Goal: Check status: Check status

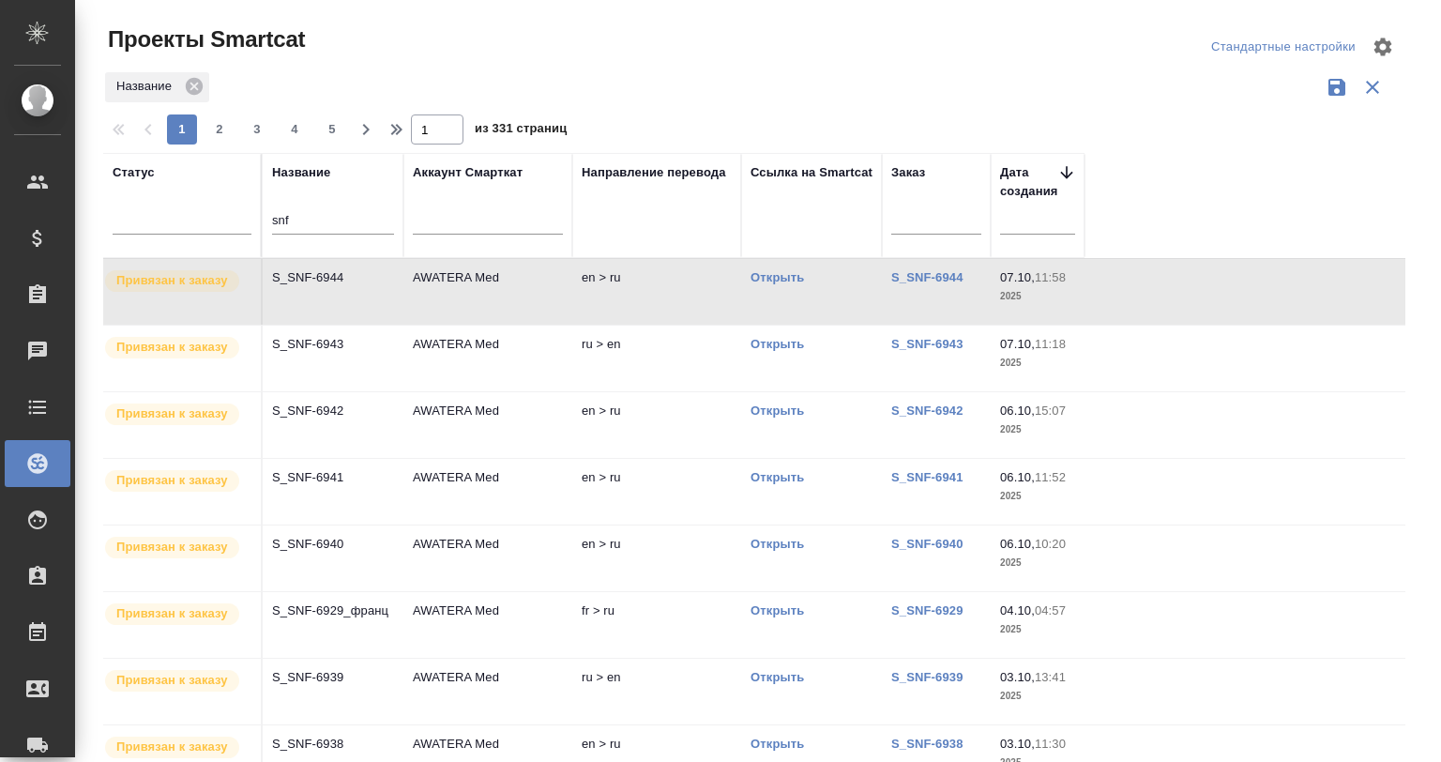
click at [296, 214] on input "snf" at bounding box center [333, 221] width 122 height 23
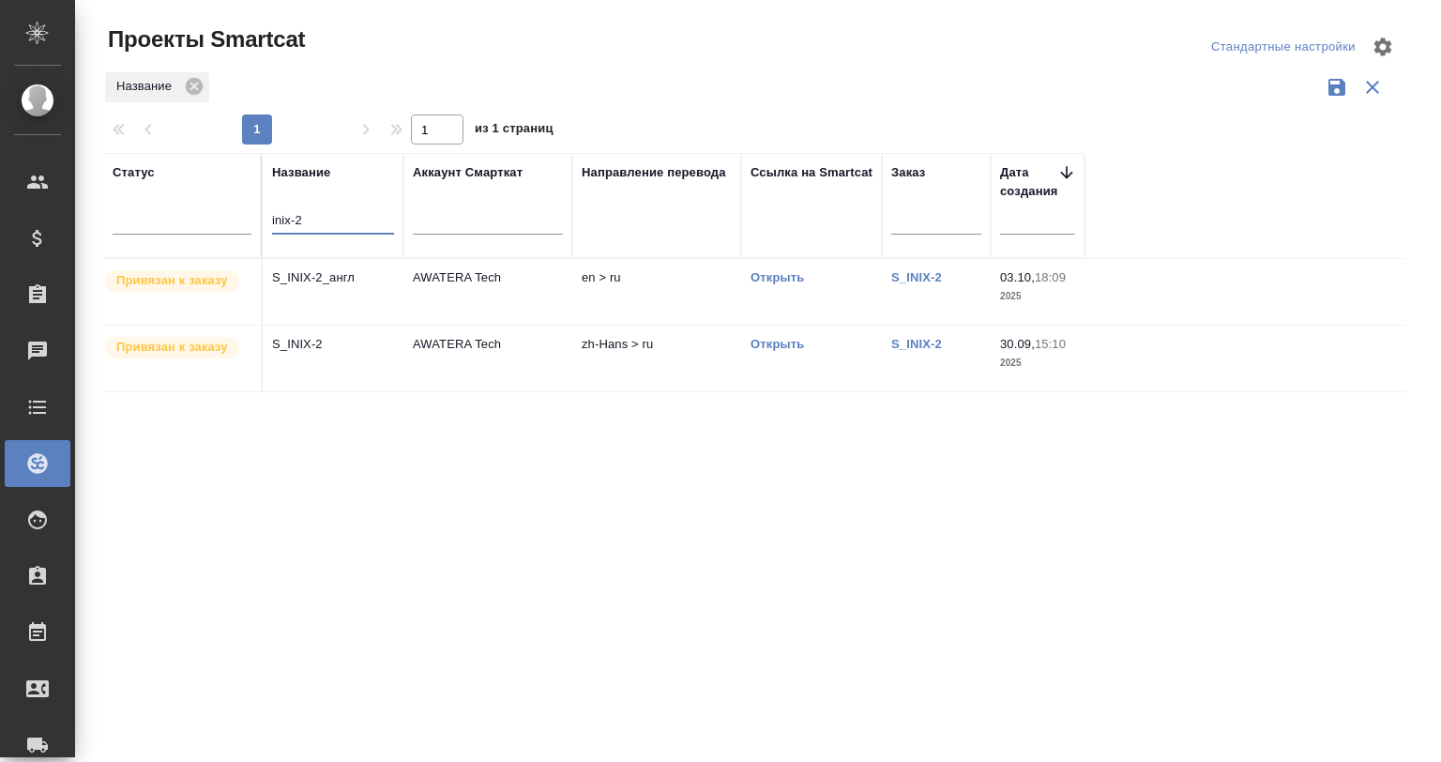
type input "inix-2"
click at [365, 345] on p "S_INIX-2" at bounding box center [333, 344] width 122 height 19
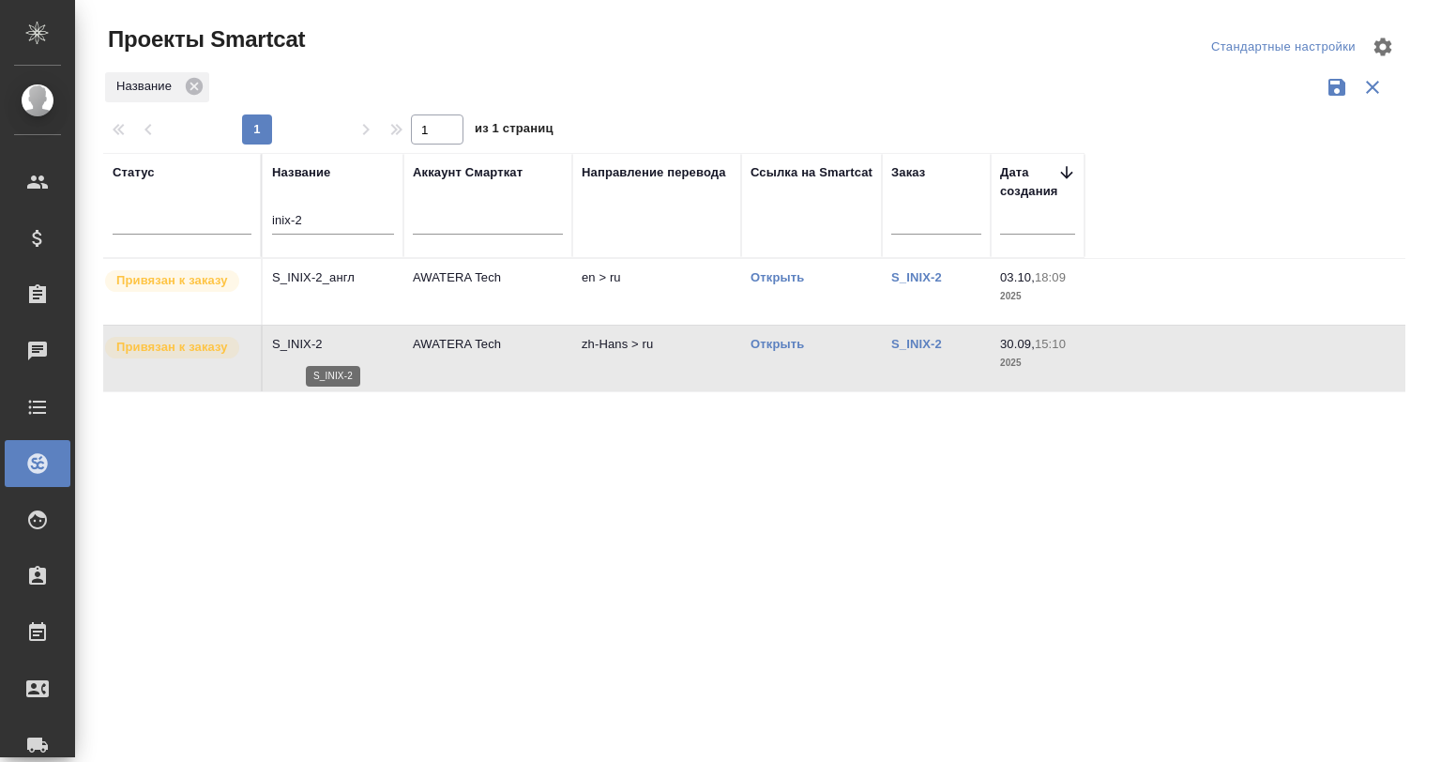
click at [365, 345] on p "S_INIX-2" at bounding box center [333, 344] width 122 height 19
click at [327, 215] on input "inix-2" at bounding box center [333, 221] width 122 height 23
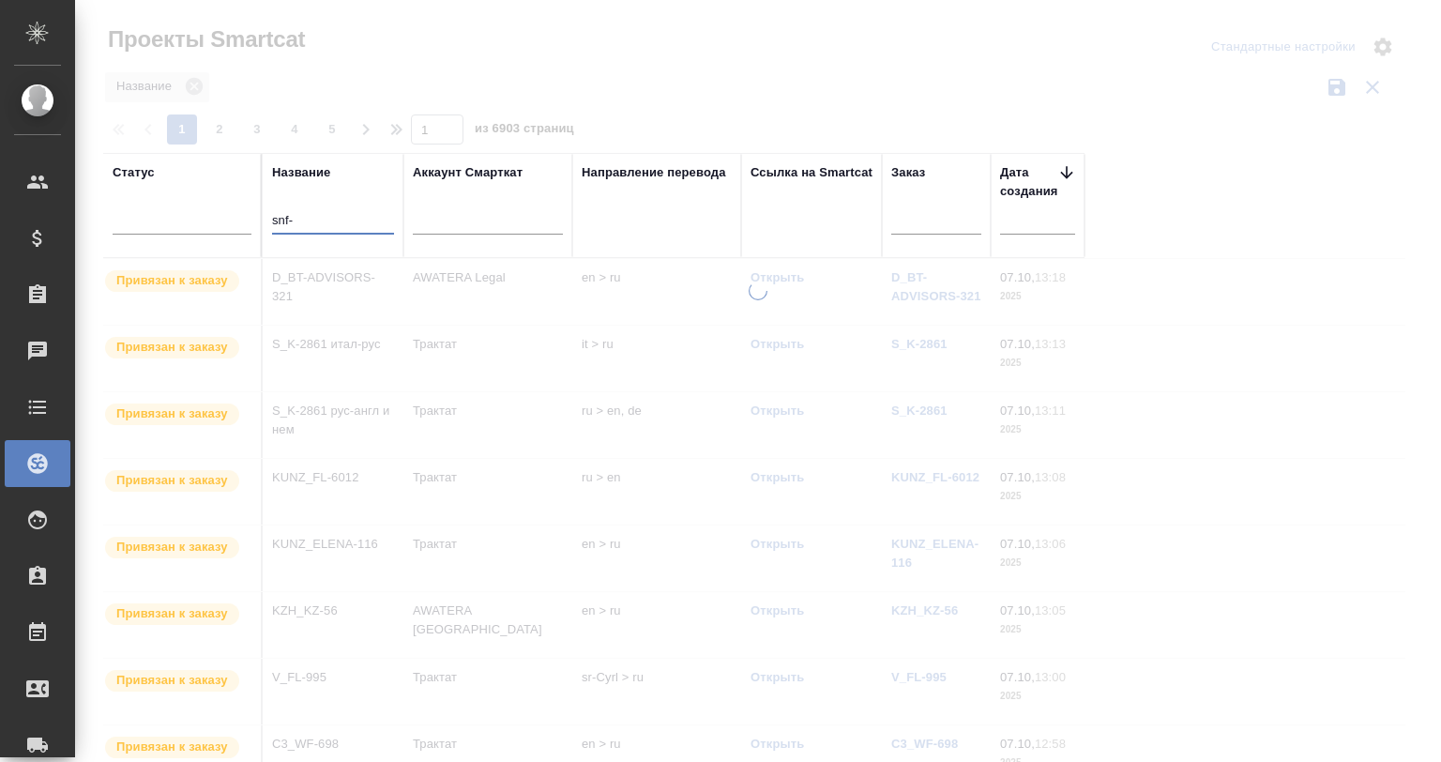
type input "snf-"
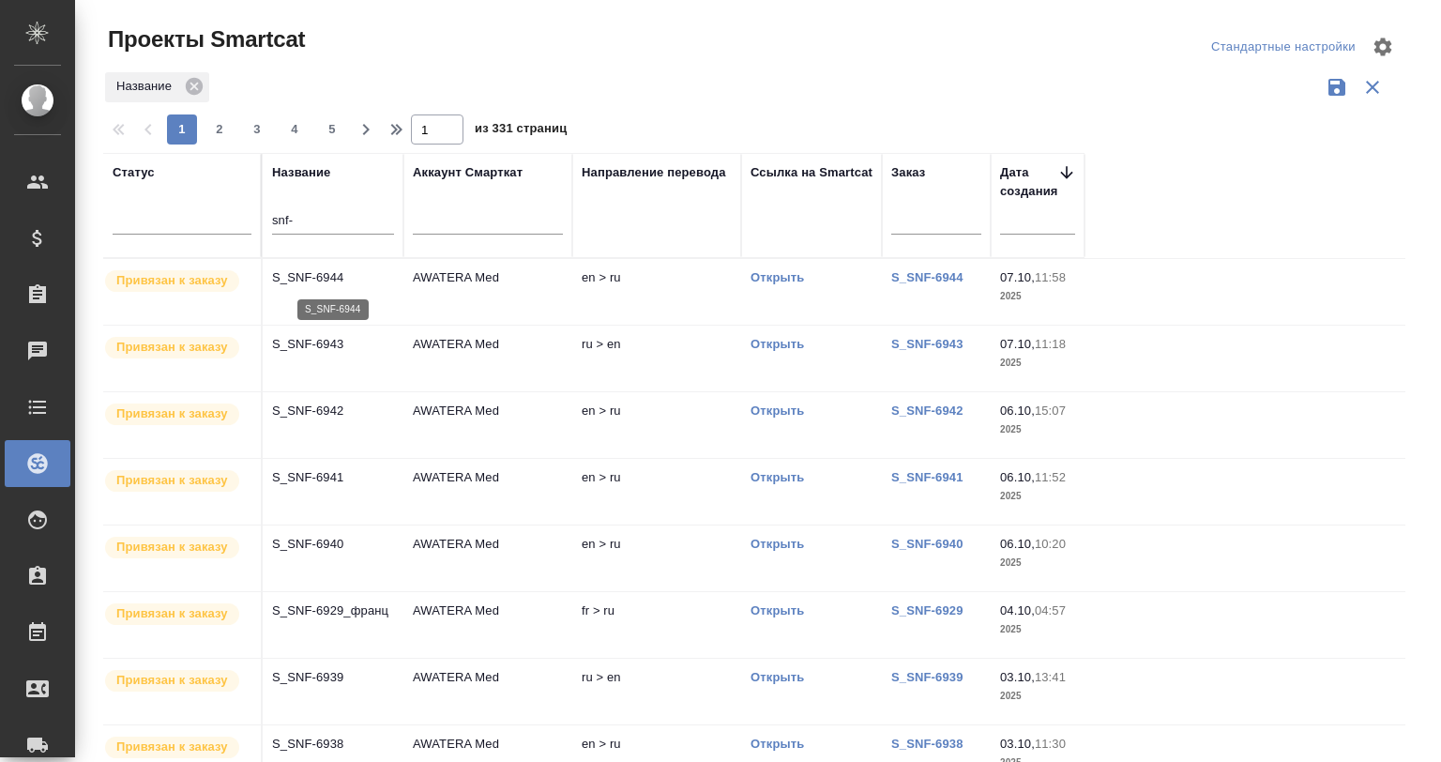
click at [321, 278] on p "S_SNF-6944" at bounding box center [333, 277] width 122 height 19
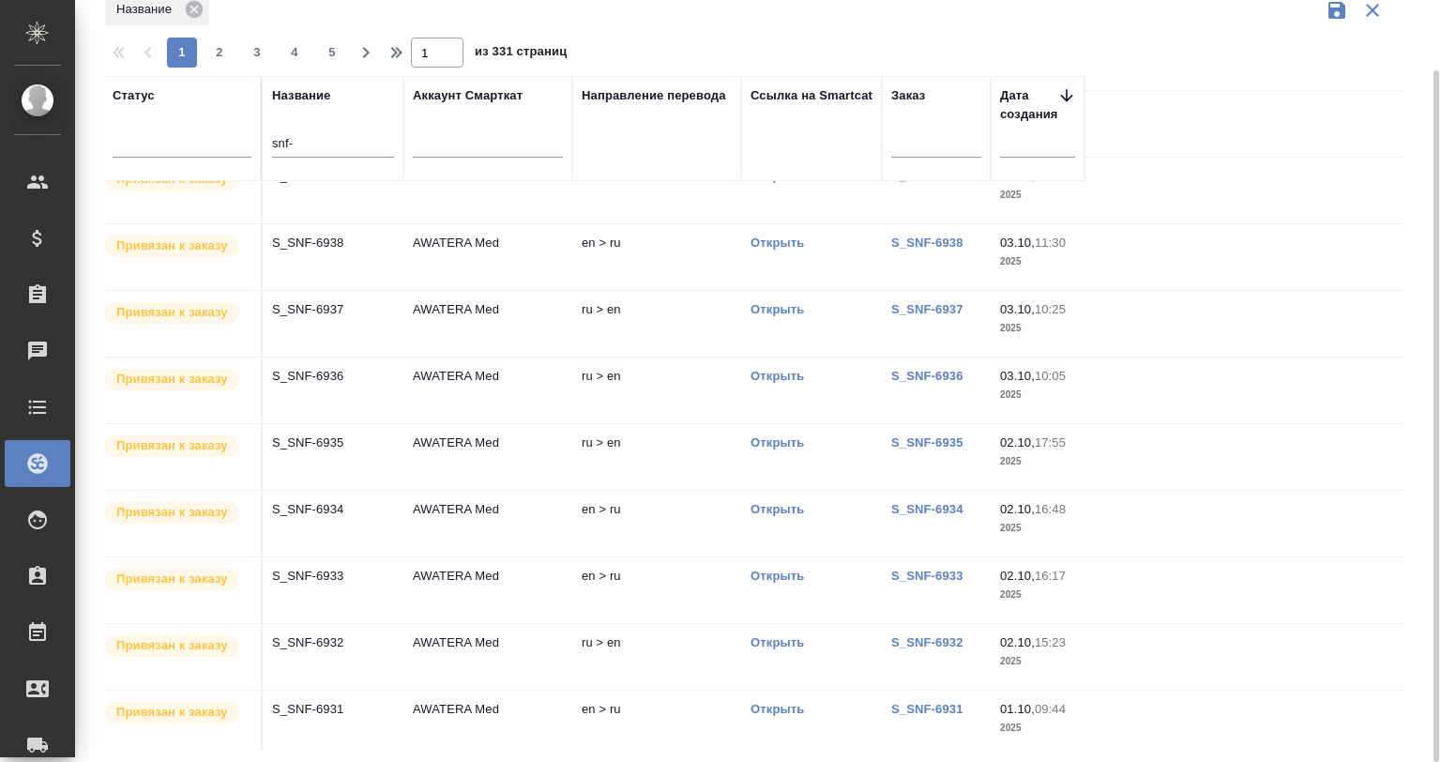
scroll to position [437, 0]
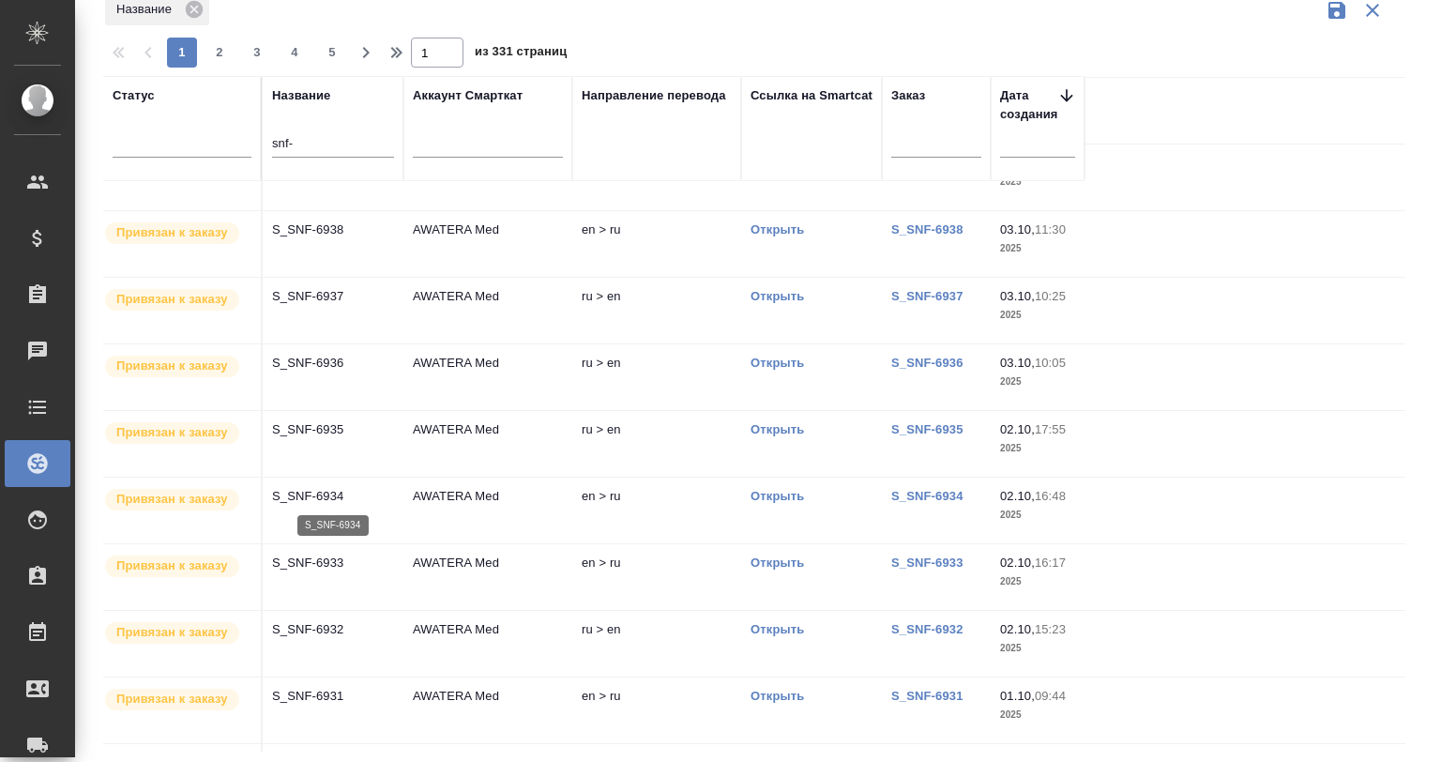
click at [315, 489] on p "S_SNF-6934" at bounding box center [333, 496] width 122 height 19
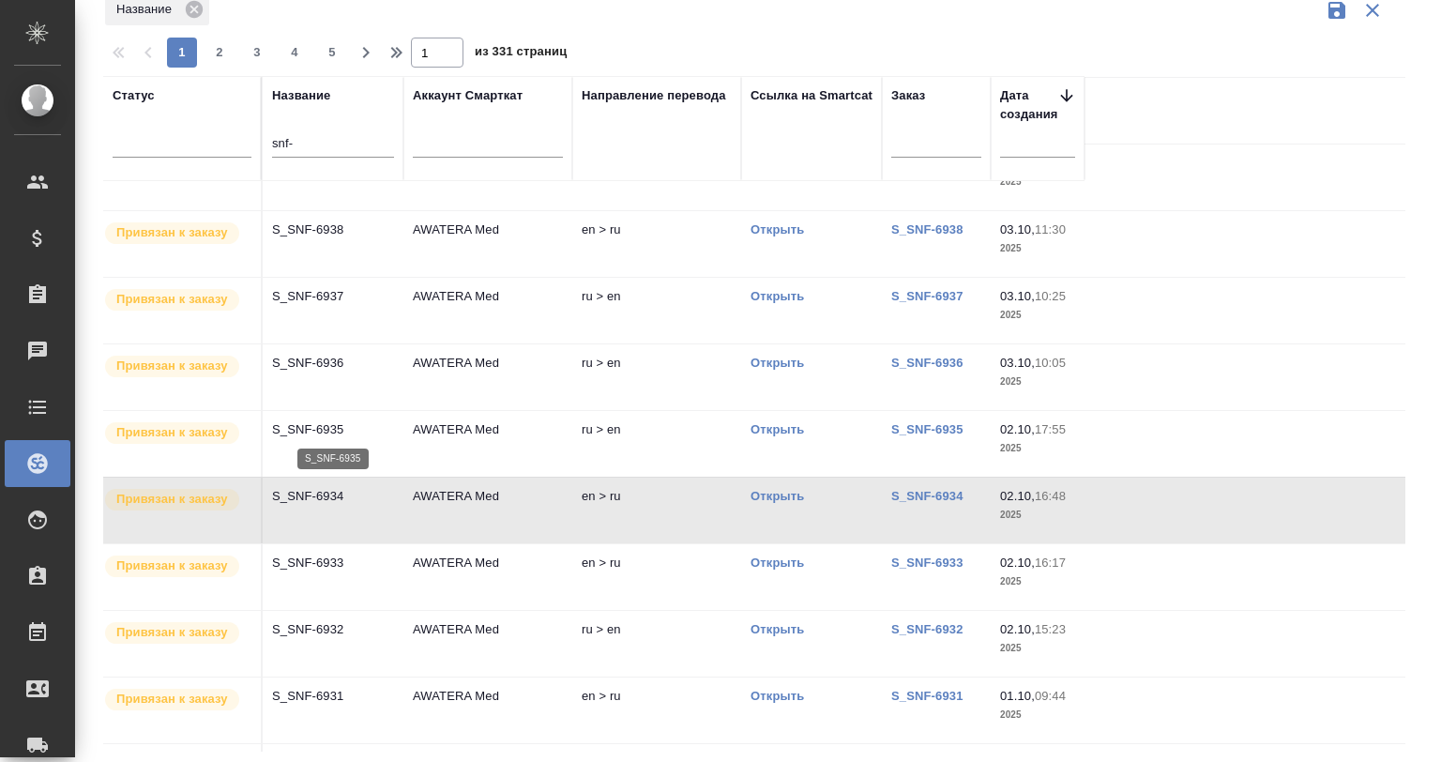
click at [315, 428] on p "S_SNF-6935" at bounding box center [333, 429] width 122 height 19
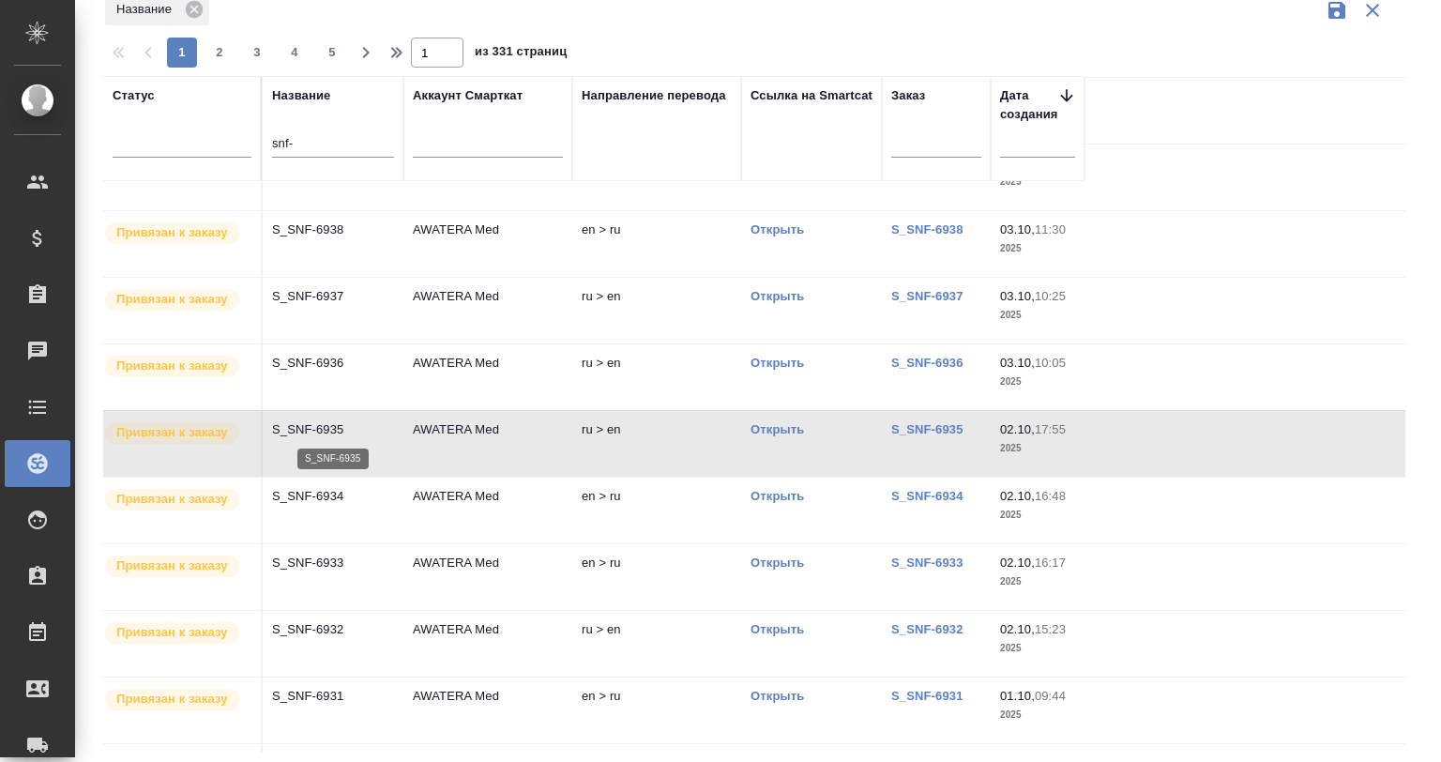
click at [315, 428] on p "S_SNF-6935" at bounding box center [333, 429] width 122 height 19
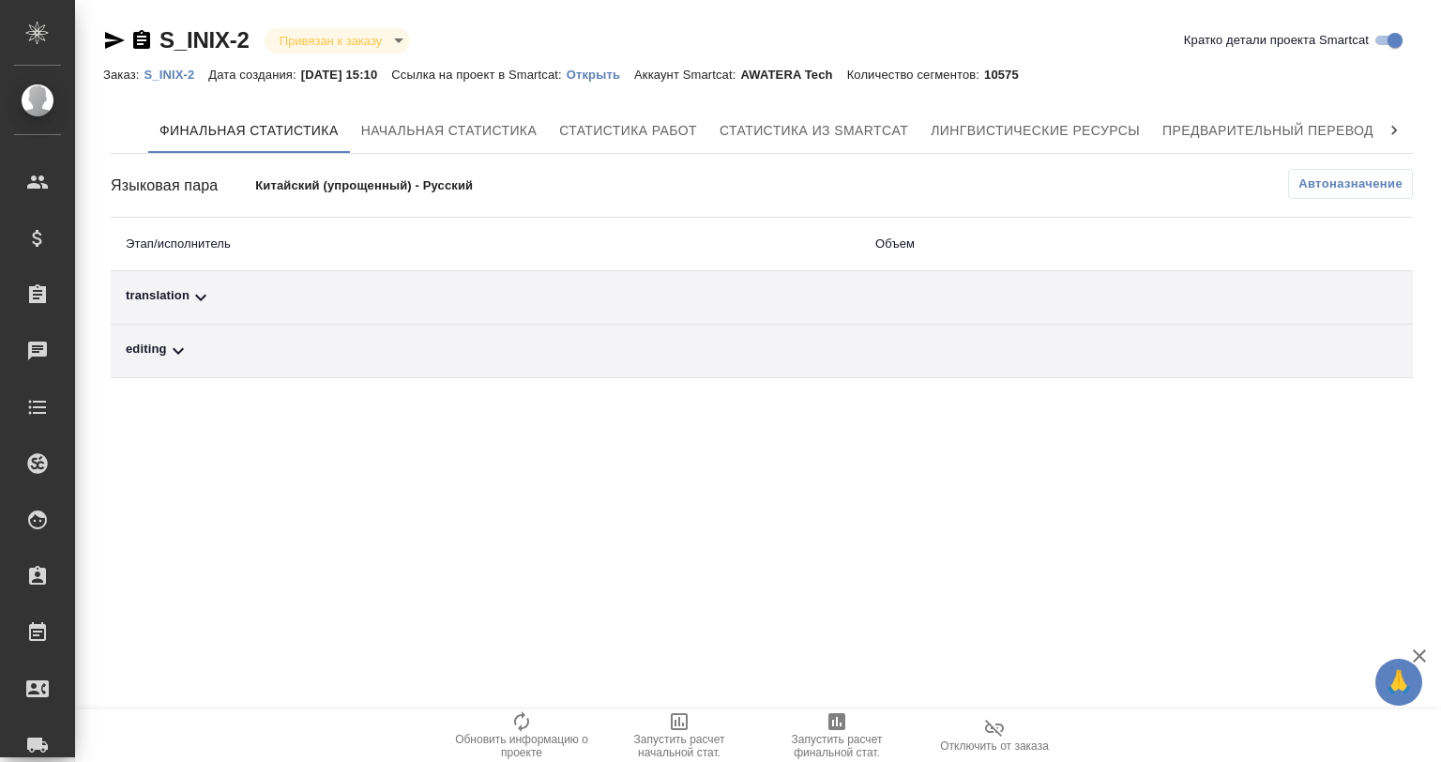
click at [176, 73] on p "S_INIX-2" at bounding box center [176, 75] width 65 height 14
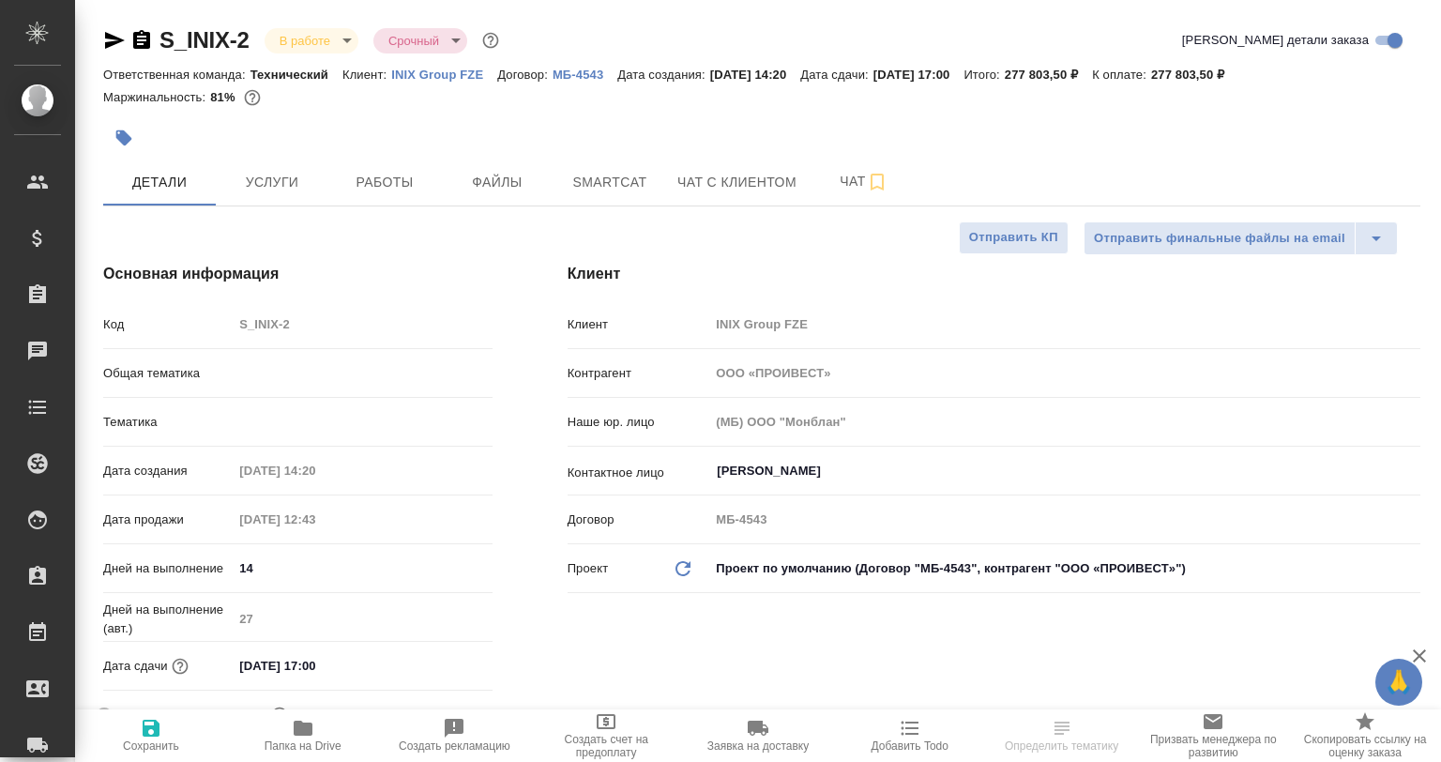
select select "RU"
type textarea "x"
click at [323, 747] on span "Папка на Drive" at bounding box center [303, 745] width 77 height 13
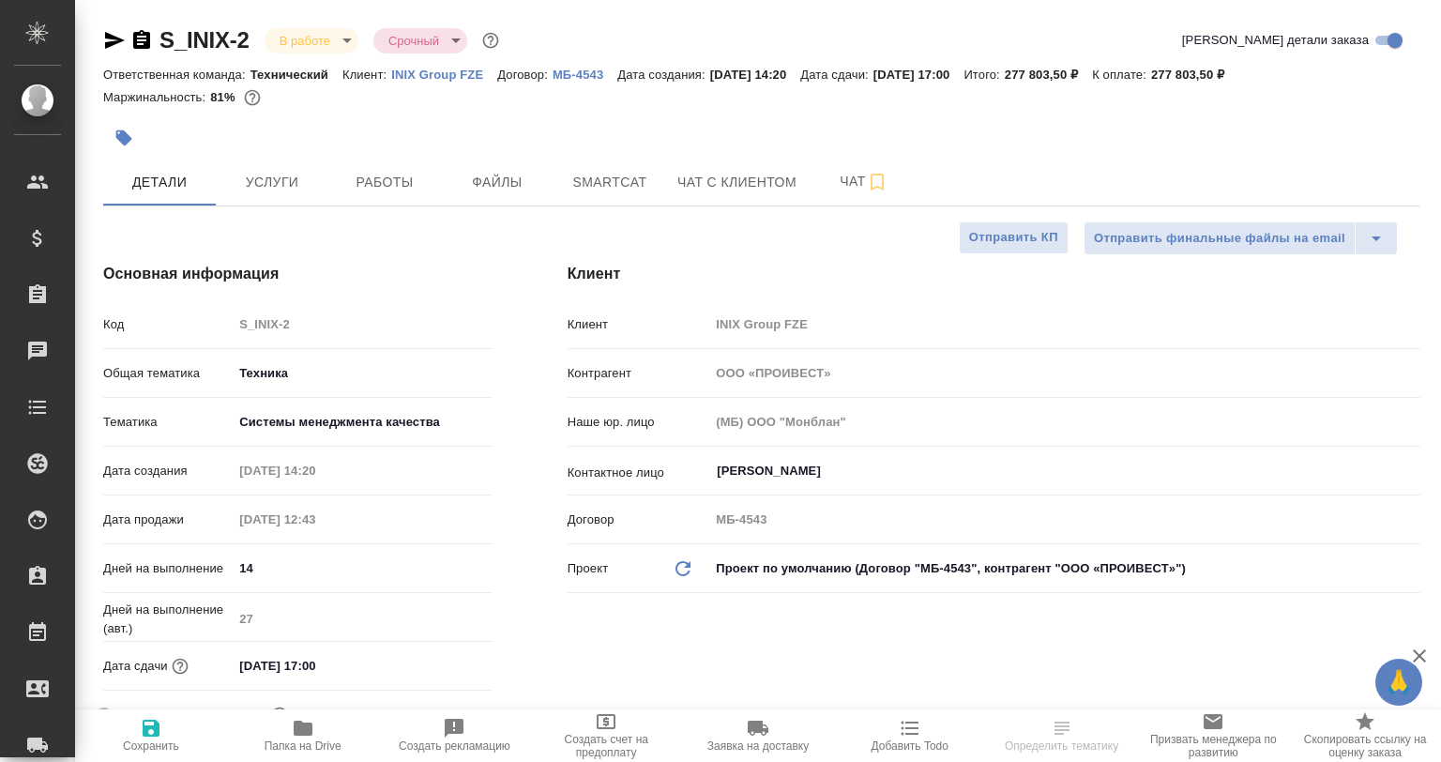
type textarea "x"
type input "Белякова Юлия"
type input "Технический"
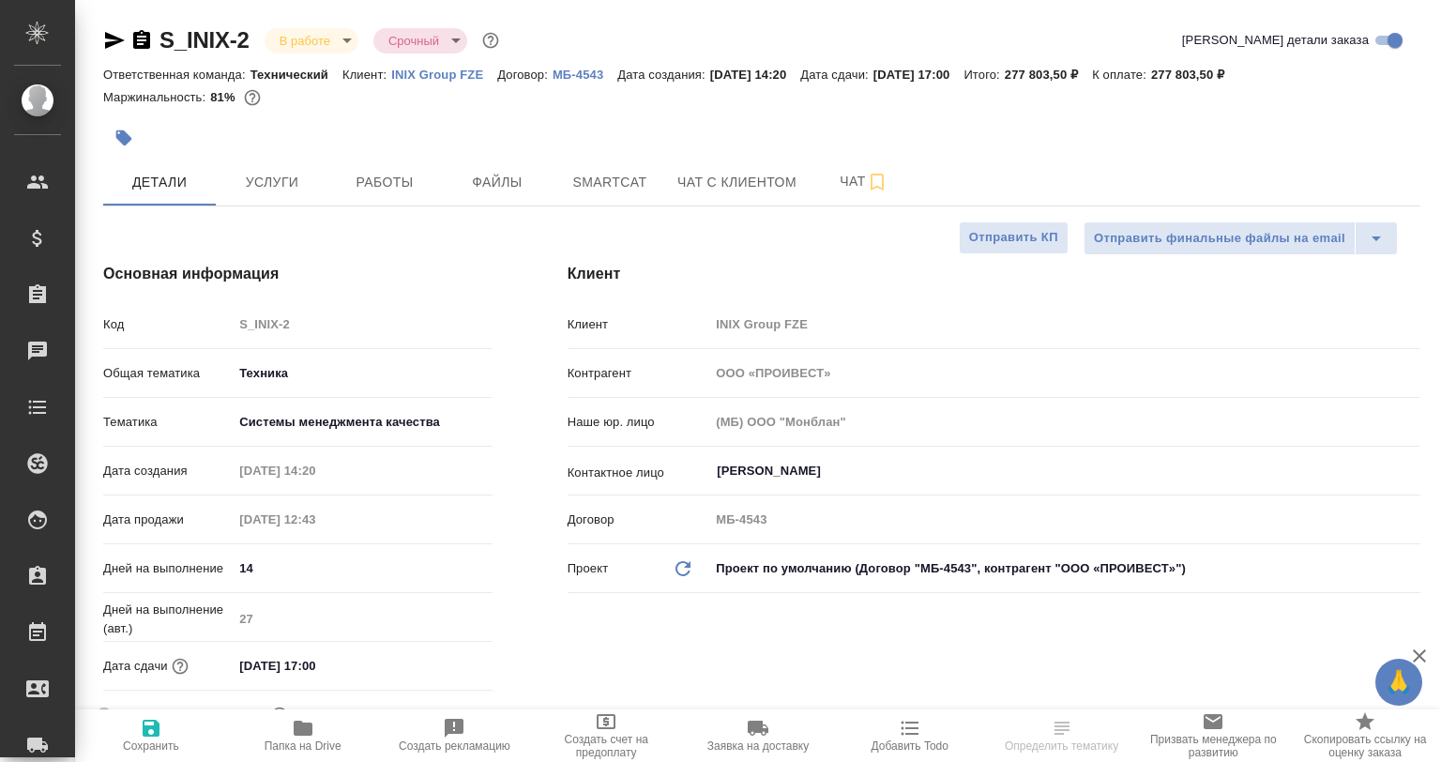
type textarea "x"
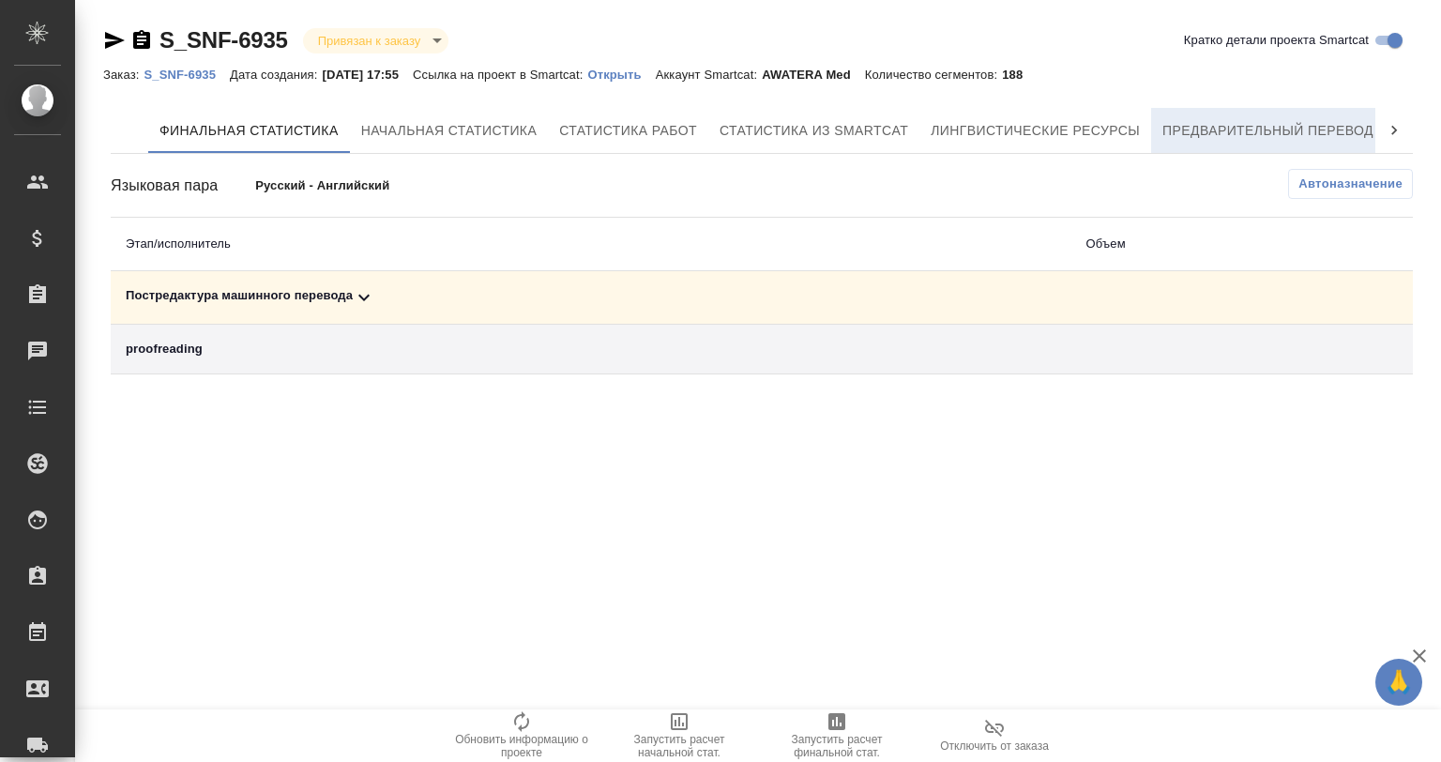
click at [1333, 116] on button "Предварительный перевод" at bounding box center [1268, 130] width 234 height 45
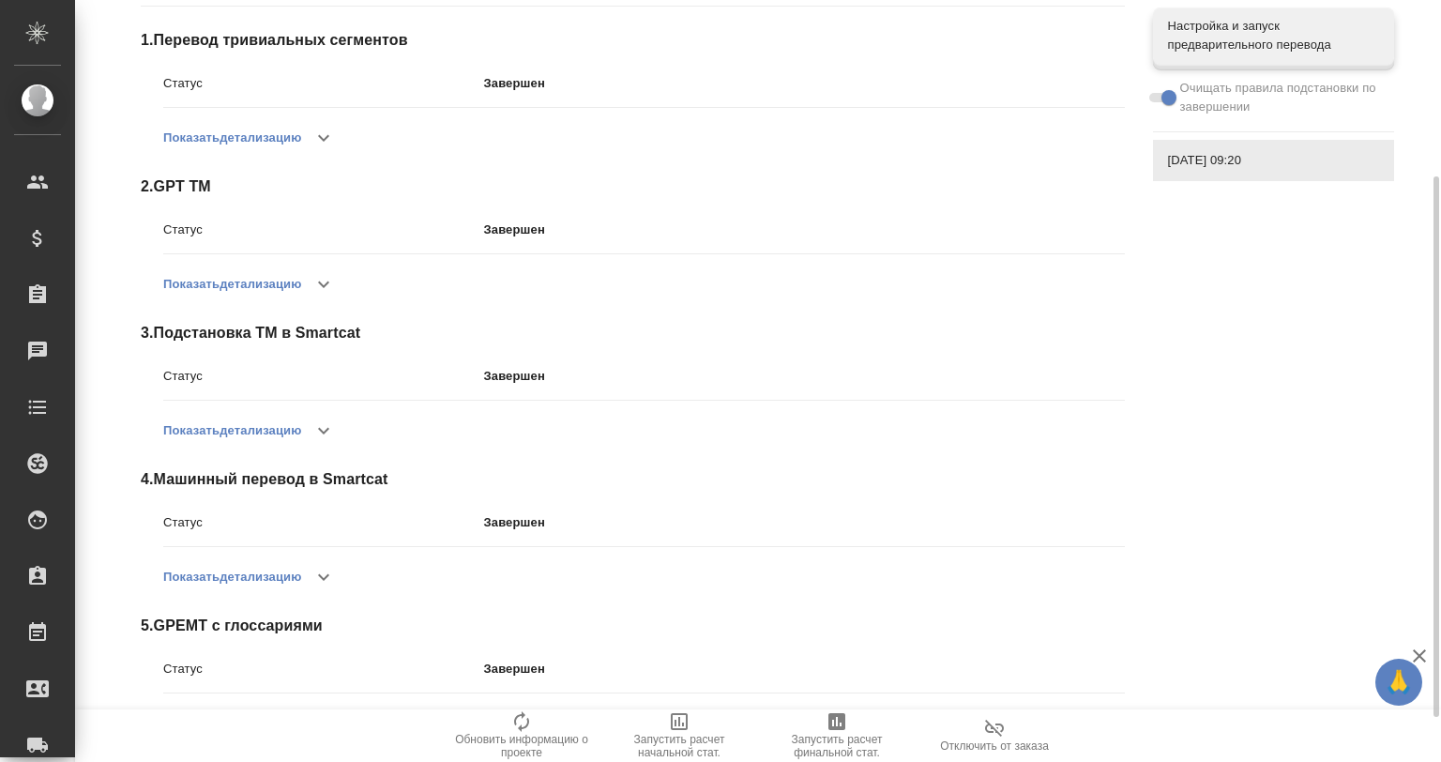
scroll to position [311, 0]
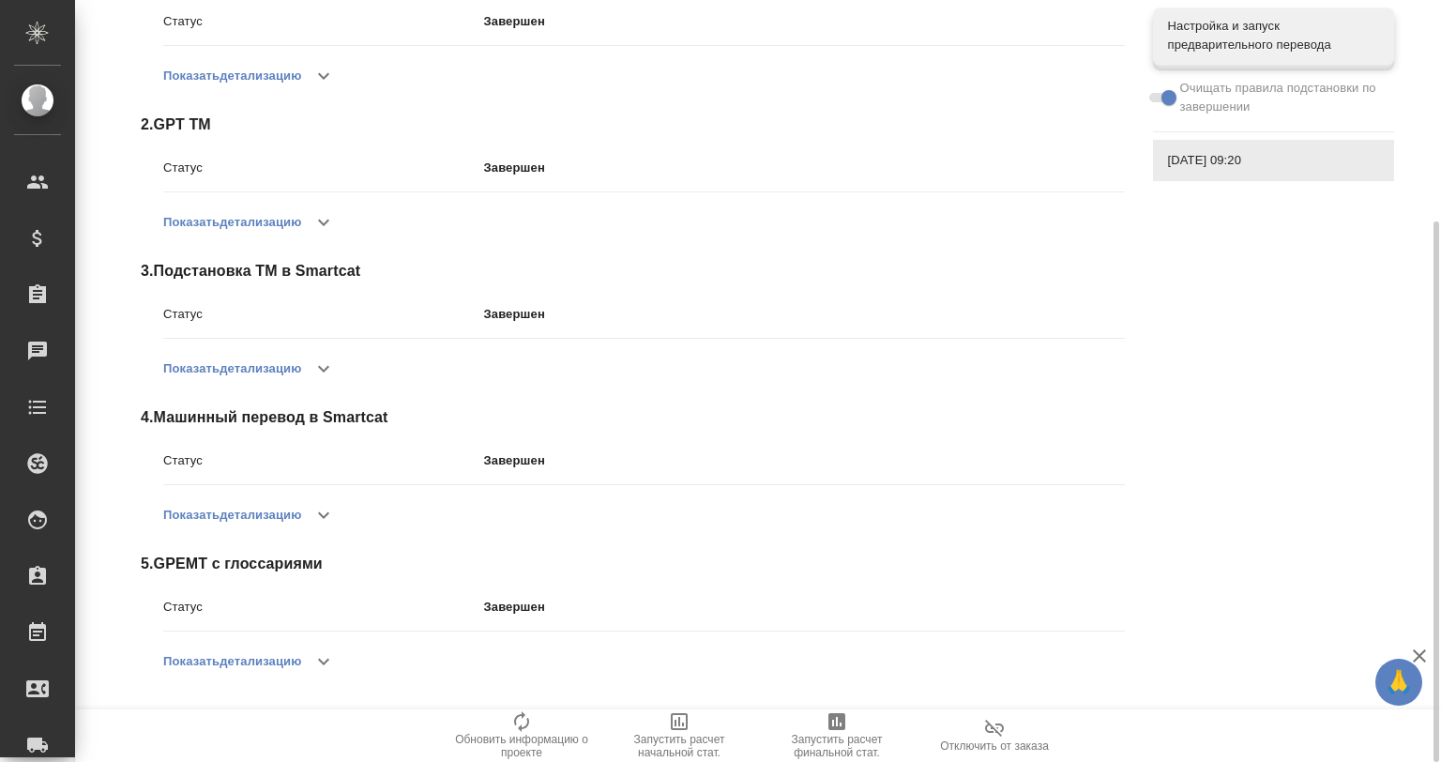
click at [307, 652] on button "button" at bounding box center [323, 661] width 45 height 45
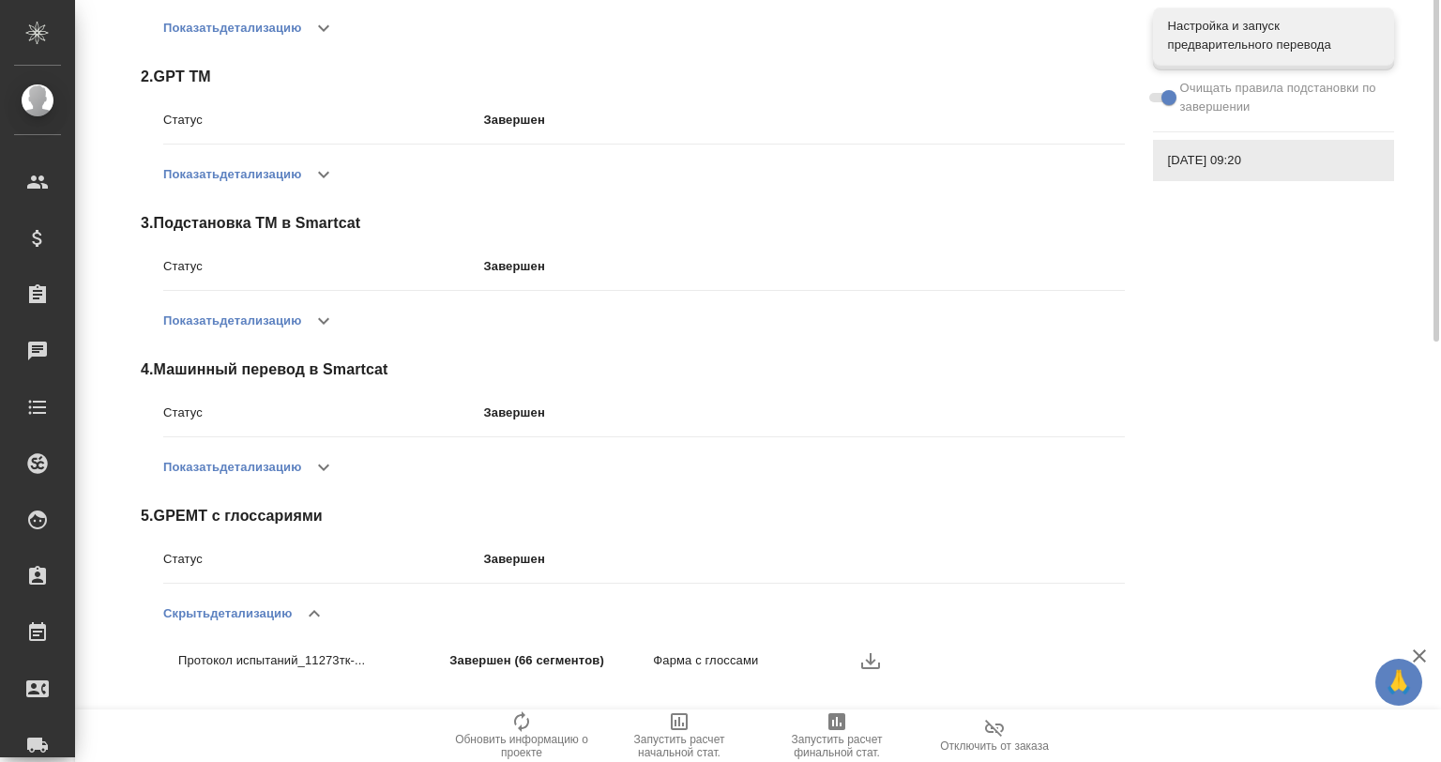
scroll to position [0, 0]
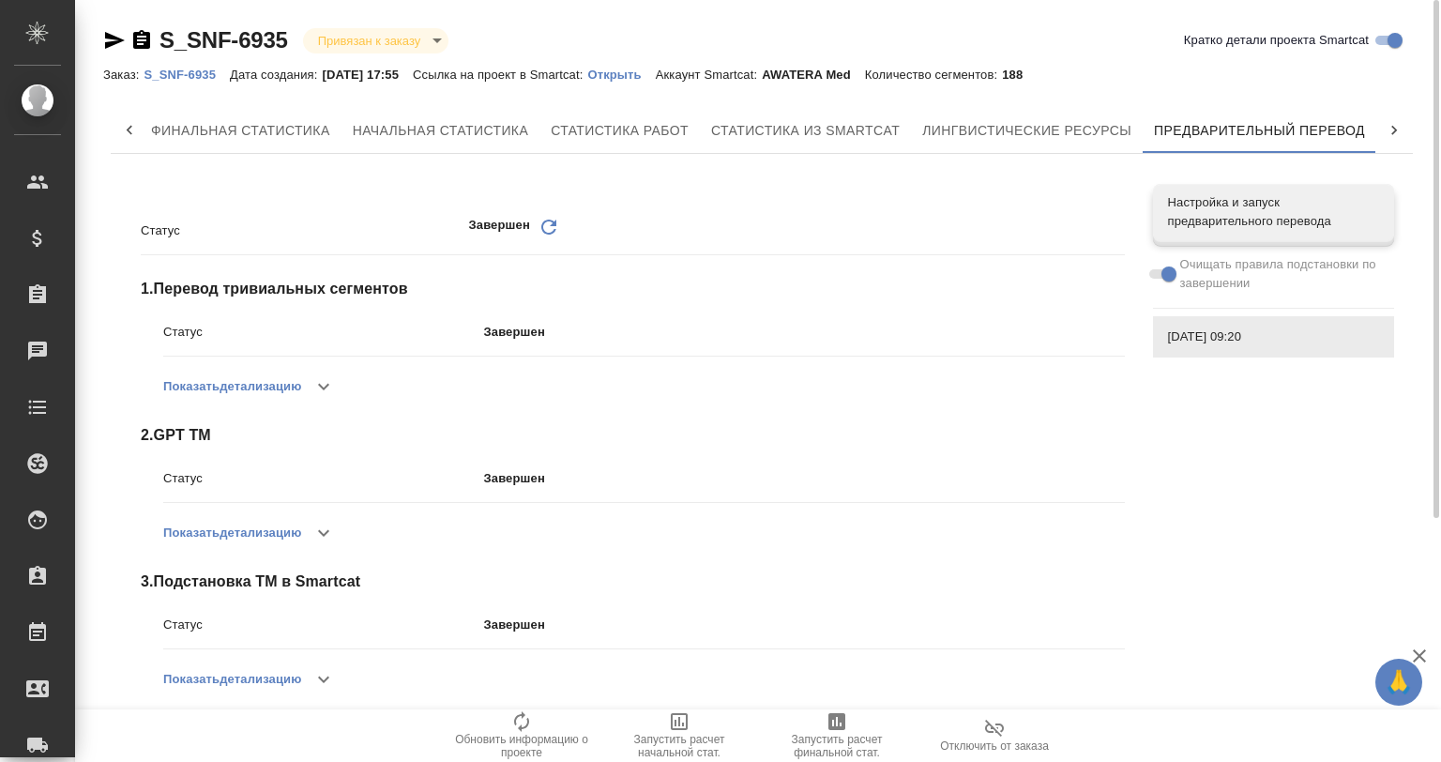
click at [623, 74] on p "Открыть" at bounding box center [621, 75] width 68 height 14
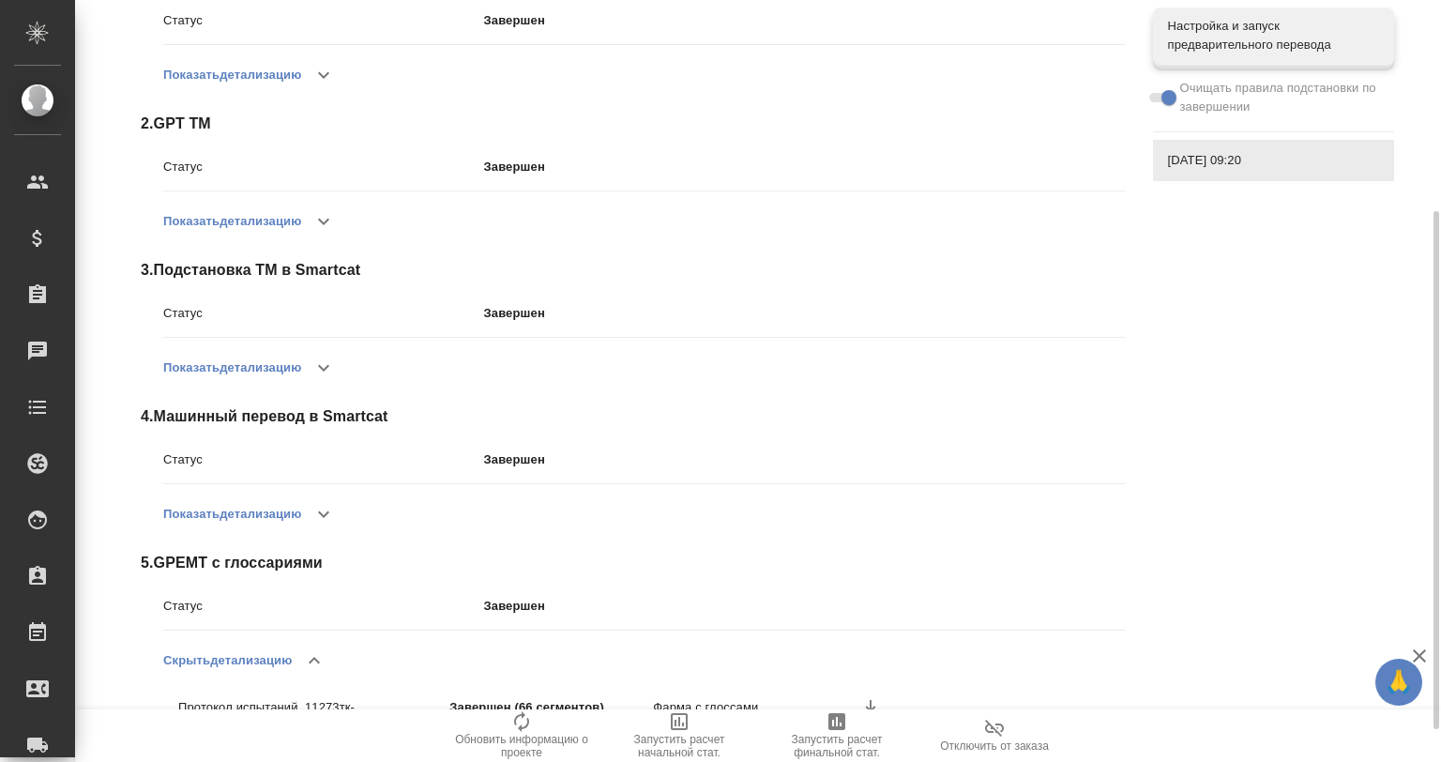
scroll to position [358, 0]
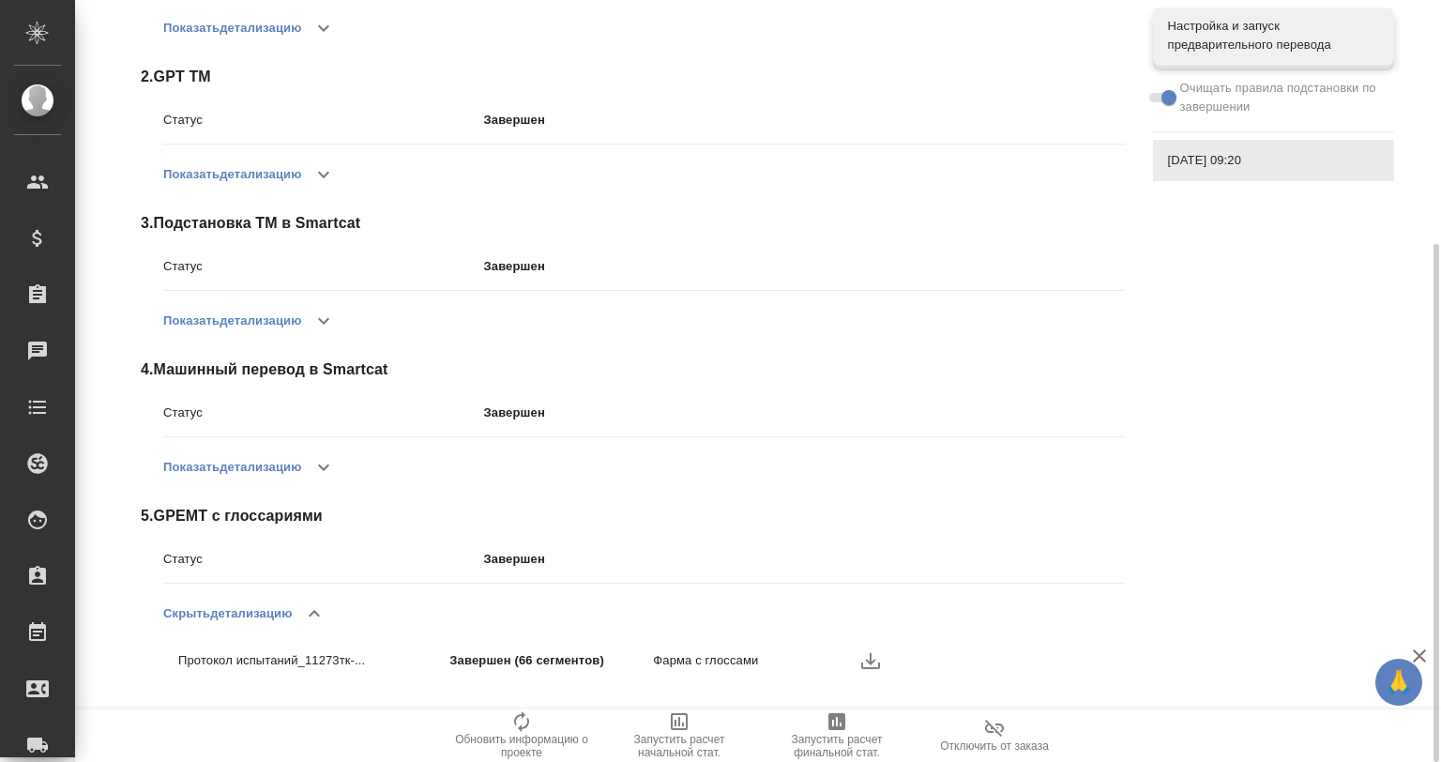
click at [871, 661] on icon "button" at bounding box center [870, 661] width 19 height 16
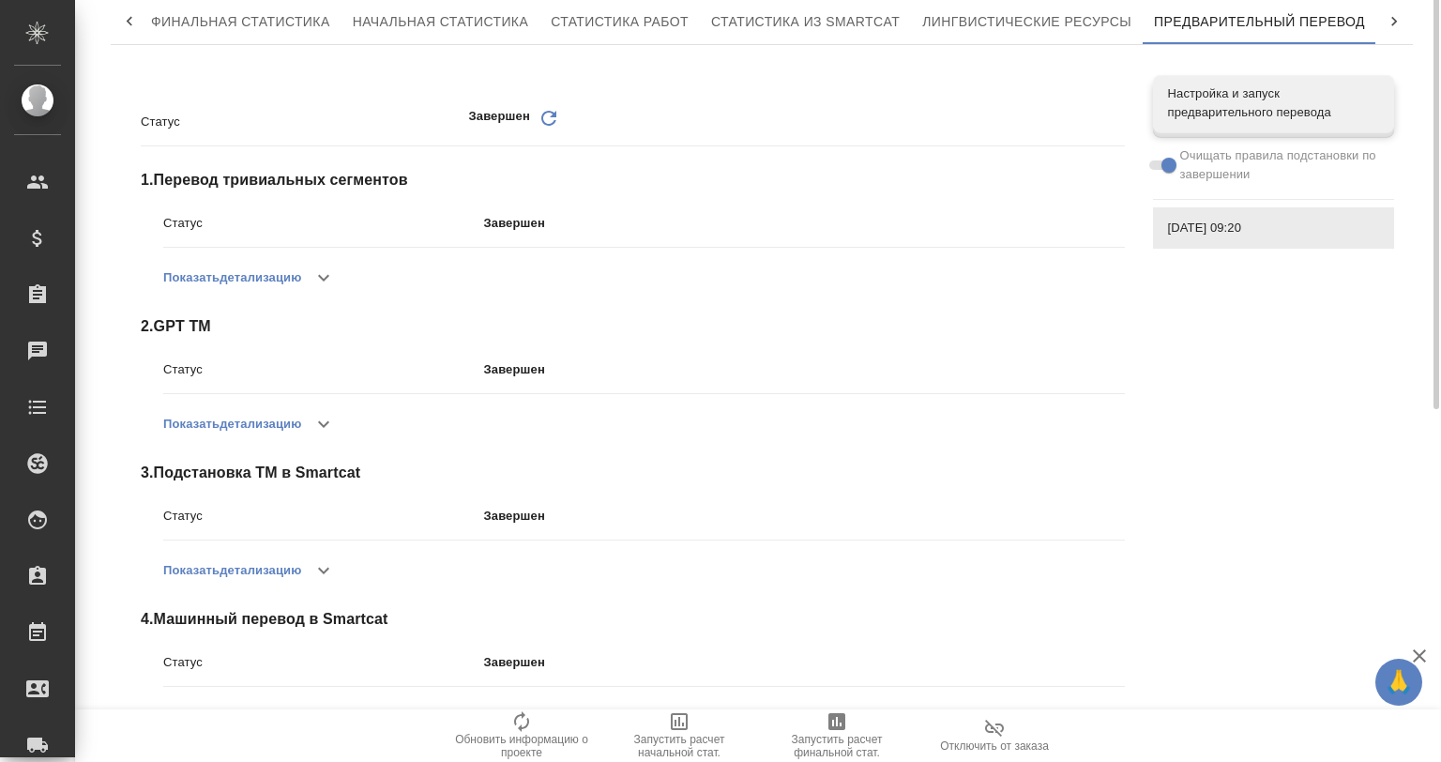
scroll to position [0, 0]
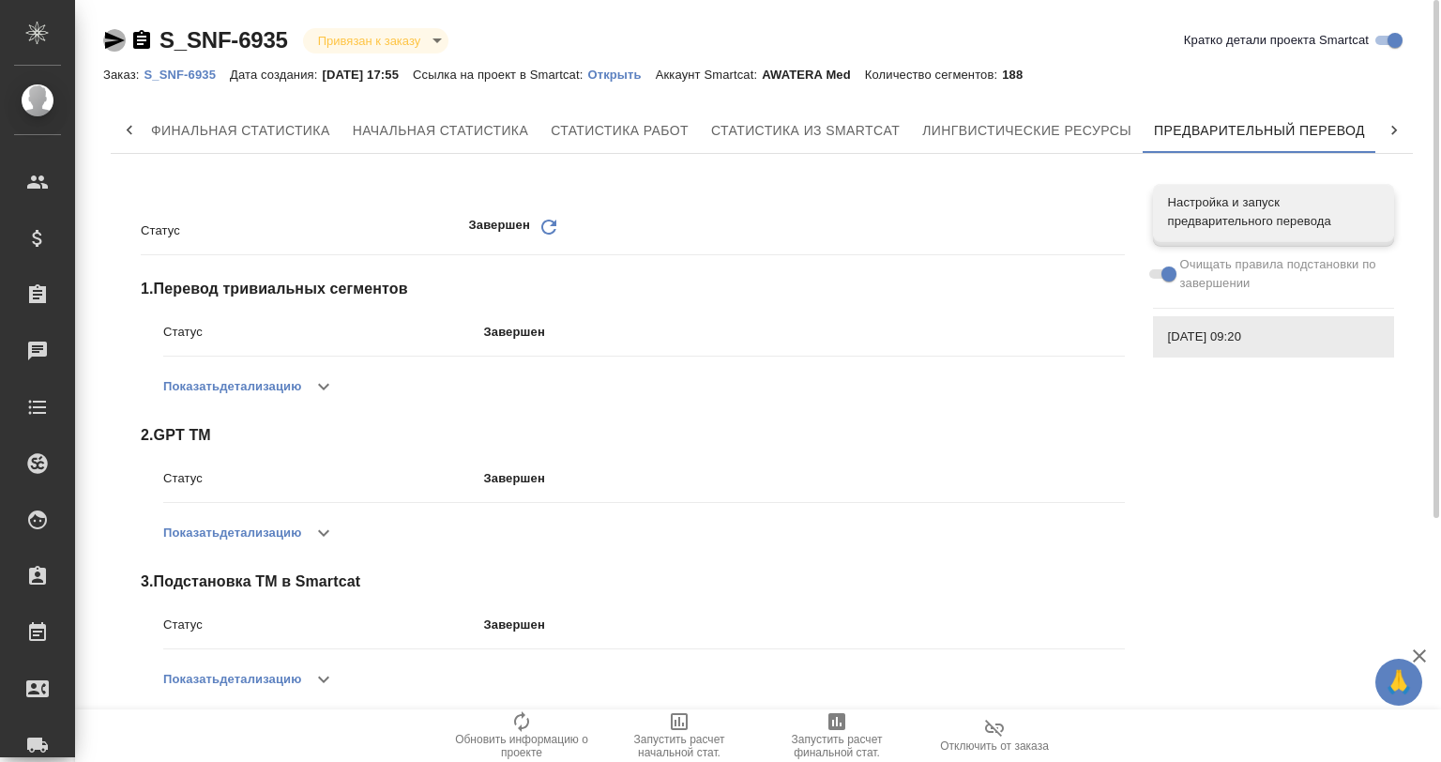
click at [110, 39] on icon "button" at bounding box center [114, 40] width 23 height 23
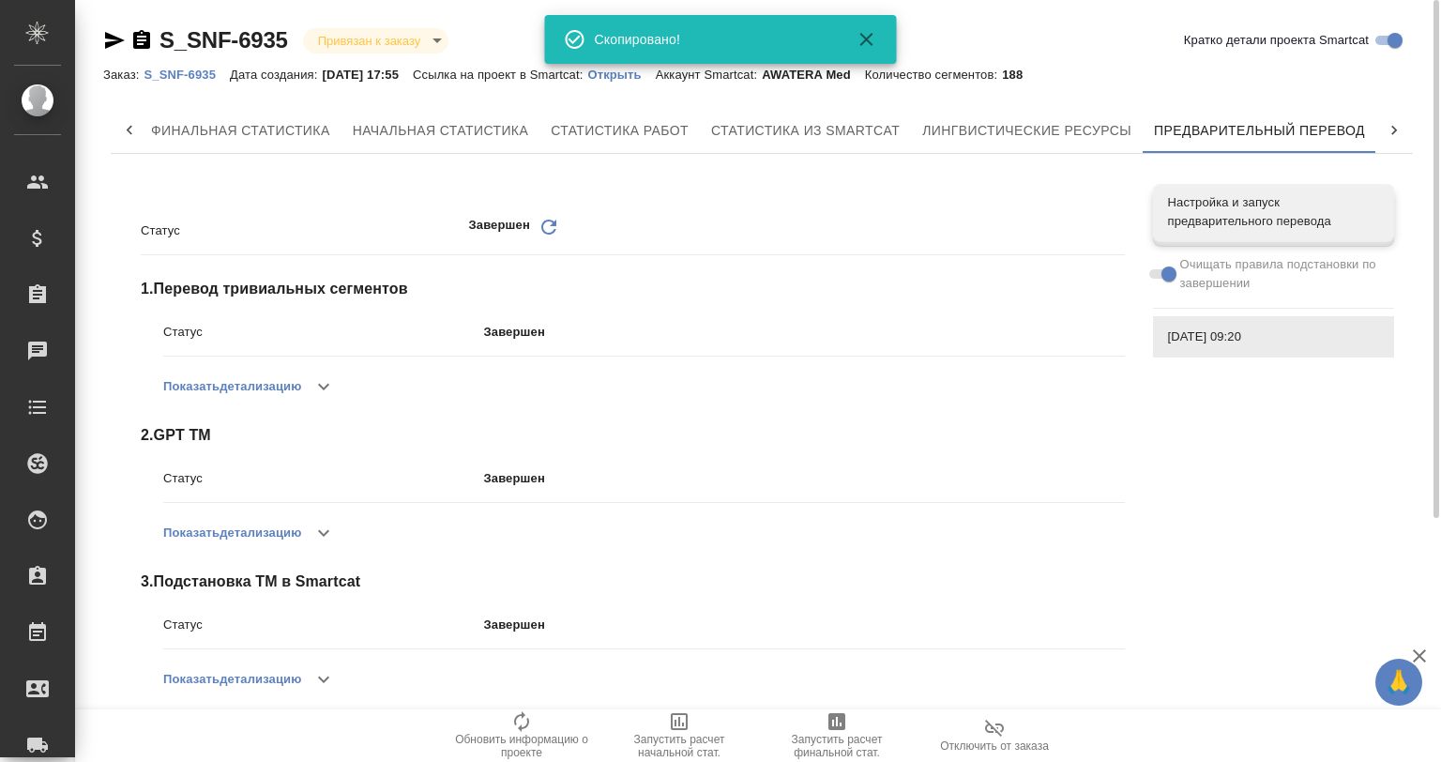
click at [129, 38] on div at bounding box center [128, 40] width 50 height 23
click at [143, 38] on icon "button" at bounding box center [141, 39] width 17 height 19
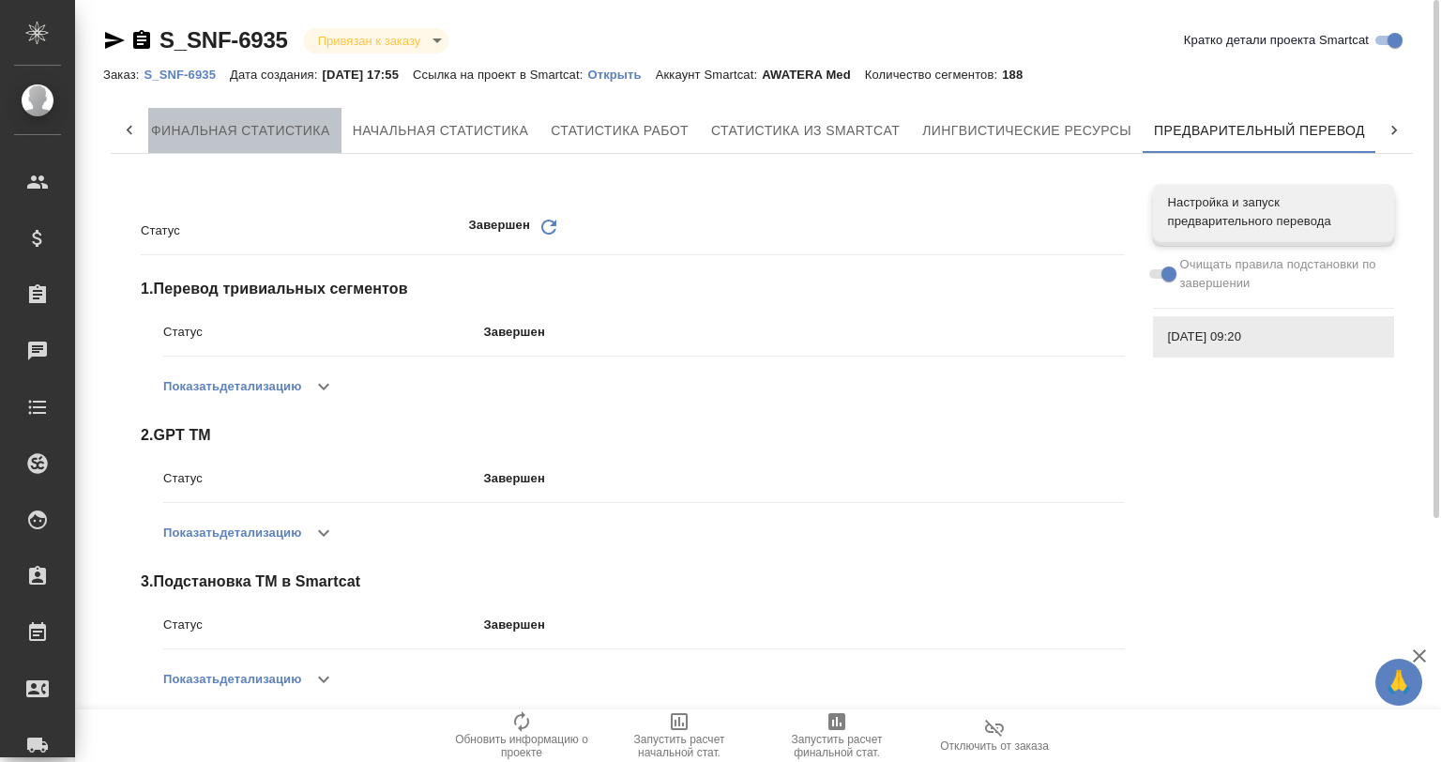
click at [190, 131] on span "Финальная статистика" at bounding box center [240, 130] width 179 height 23
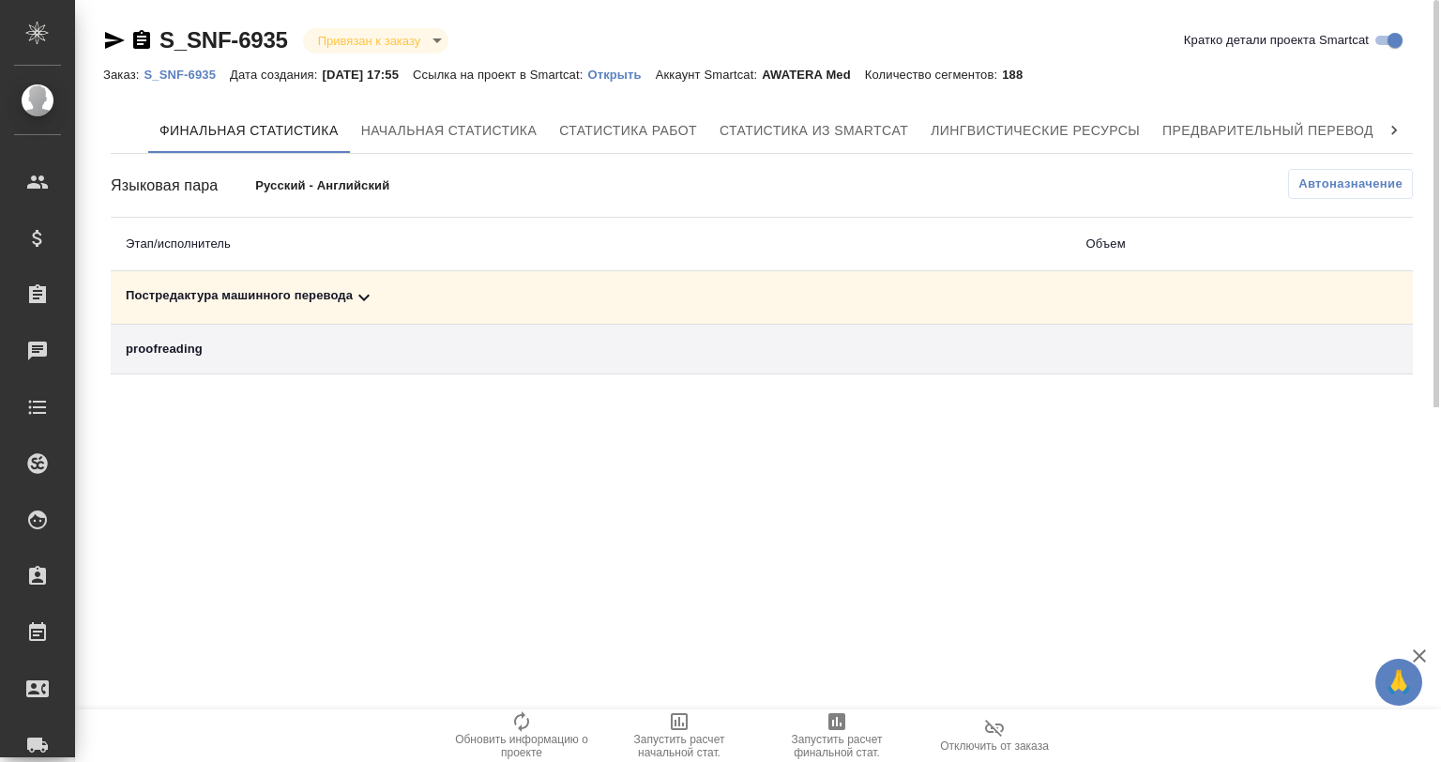
click at [377, 292] on div "Постредактура машинного перевода" at bounding box center [591, 297] width 931 height 23
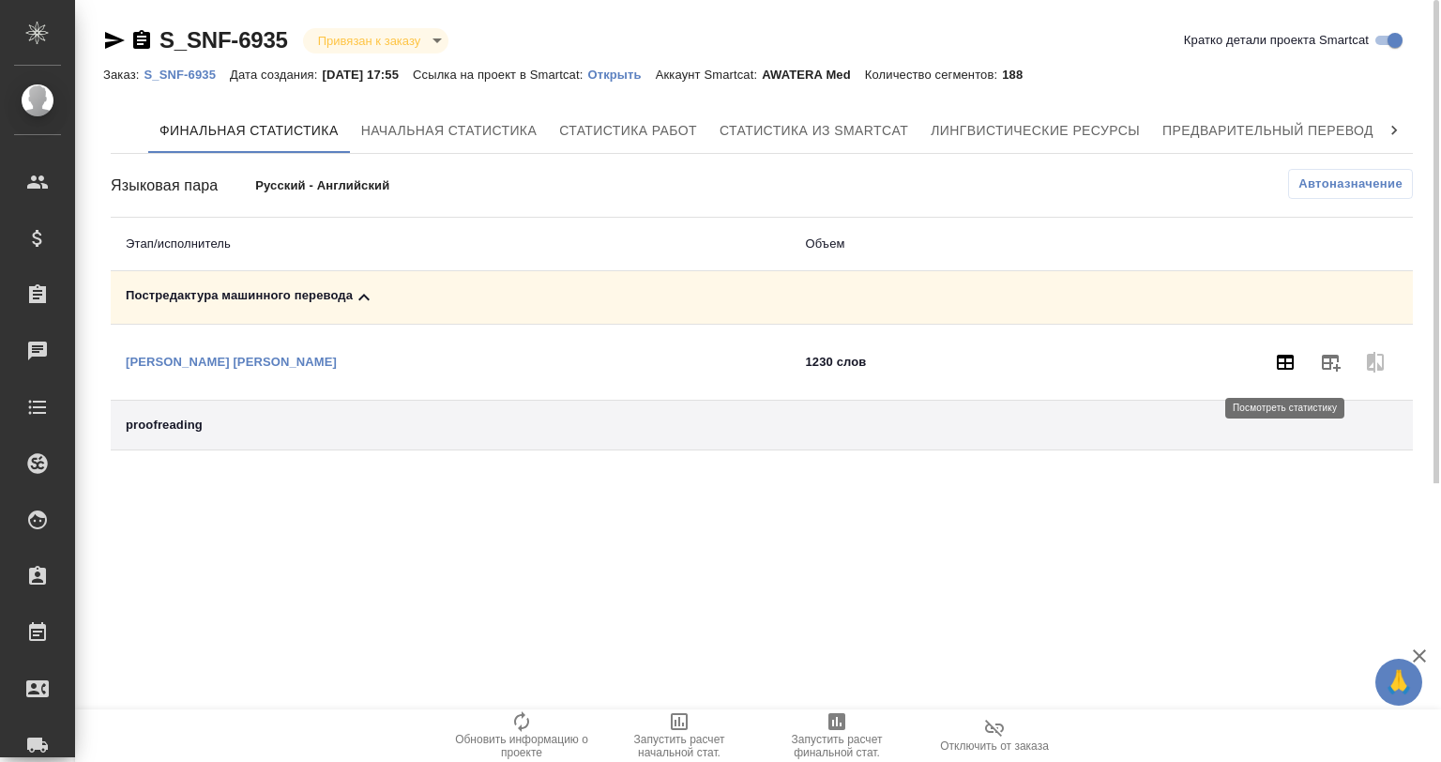
click at [1294, 365] on icon "button" at bounding box center [1285, 362] width 23 height 23
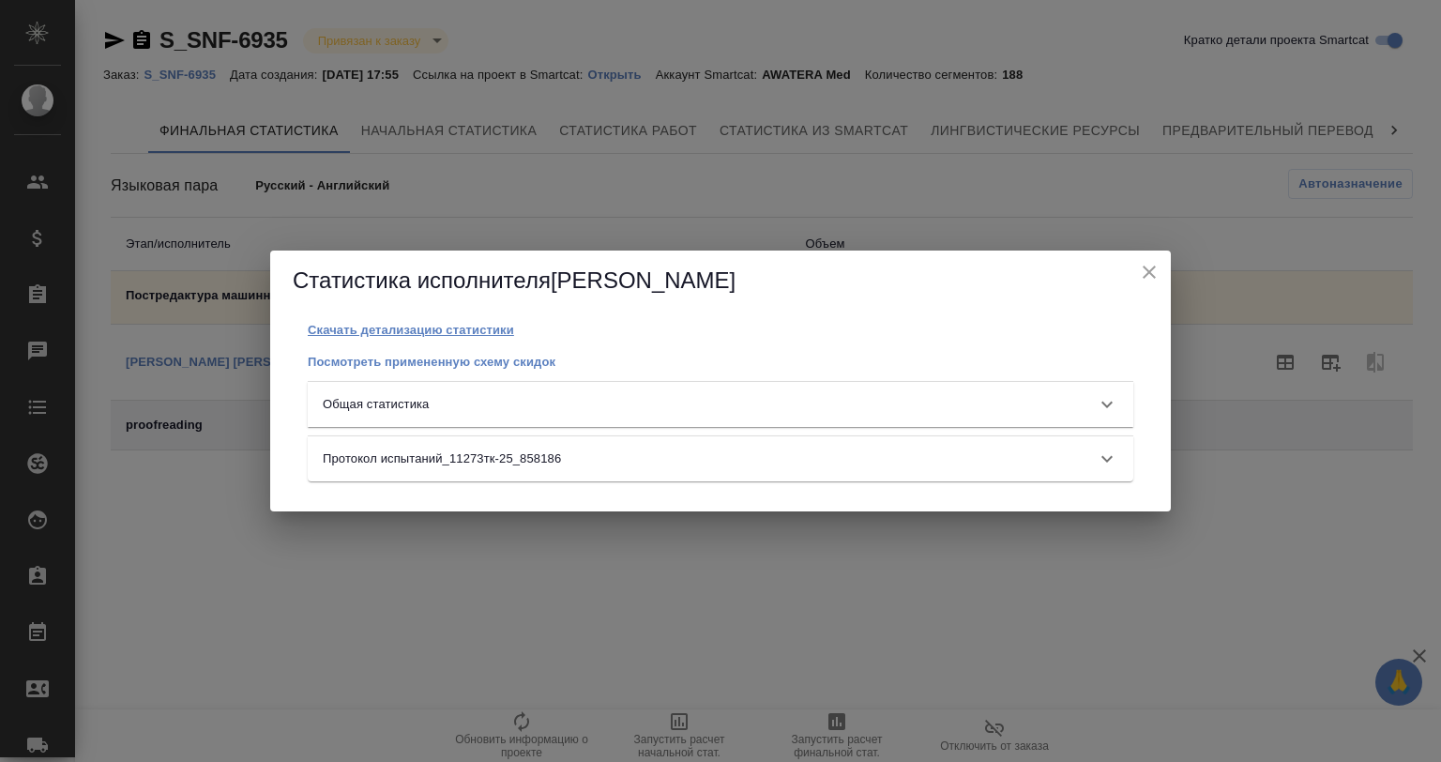
click at [377, 329] on p "Скачать детализацию статистики" at bounding box center [411, 330] width 206 height 14
click at [1149, 268] on icon "close" at bounding box center [1149, 272] width 23 height 23
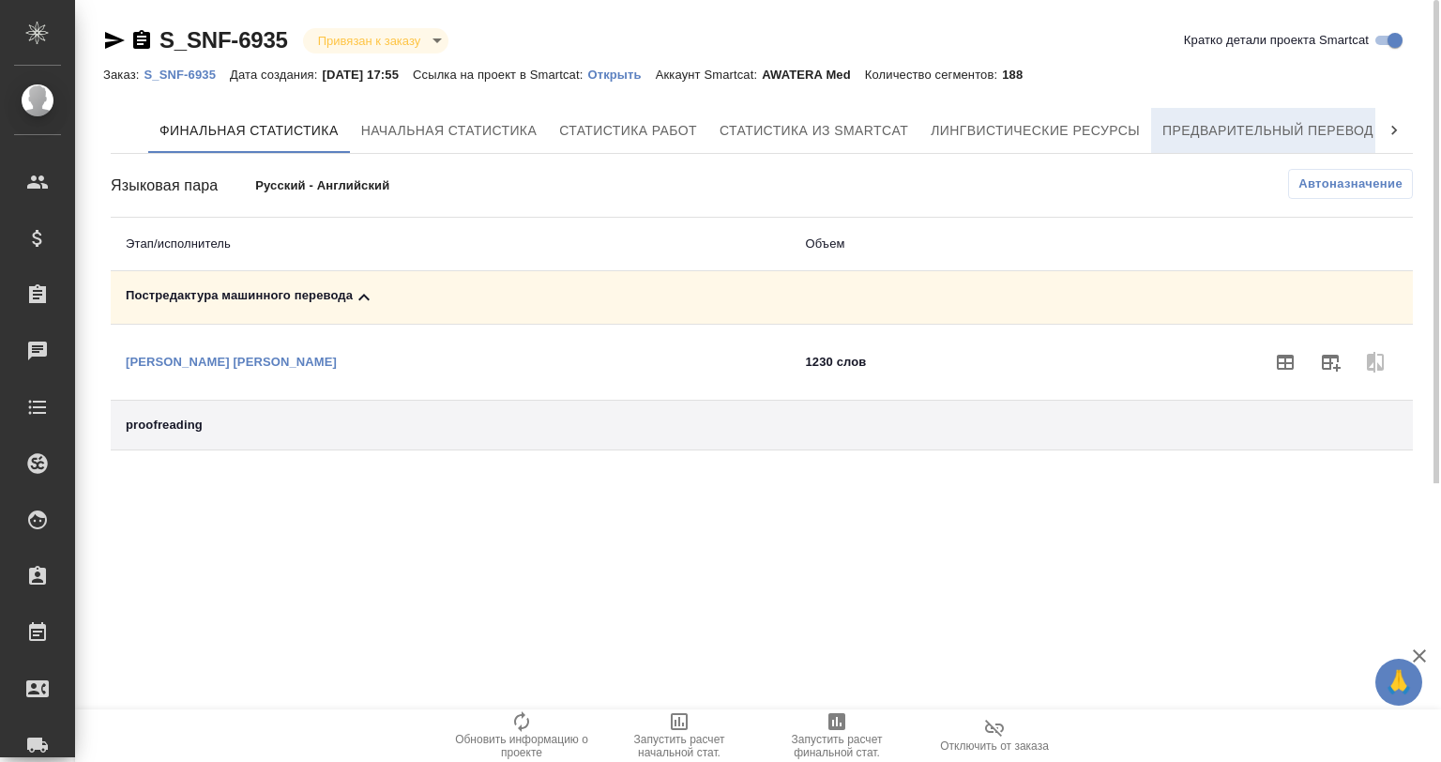
click at [1212, 108] on button "Предварительный перевод" at bounding box center [1268, 130] width 234 height 45
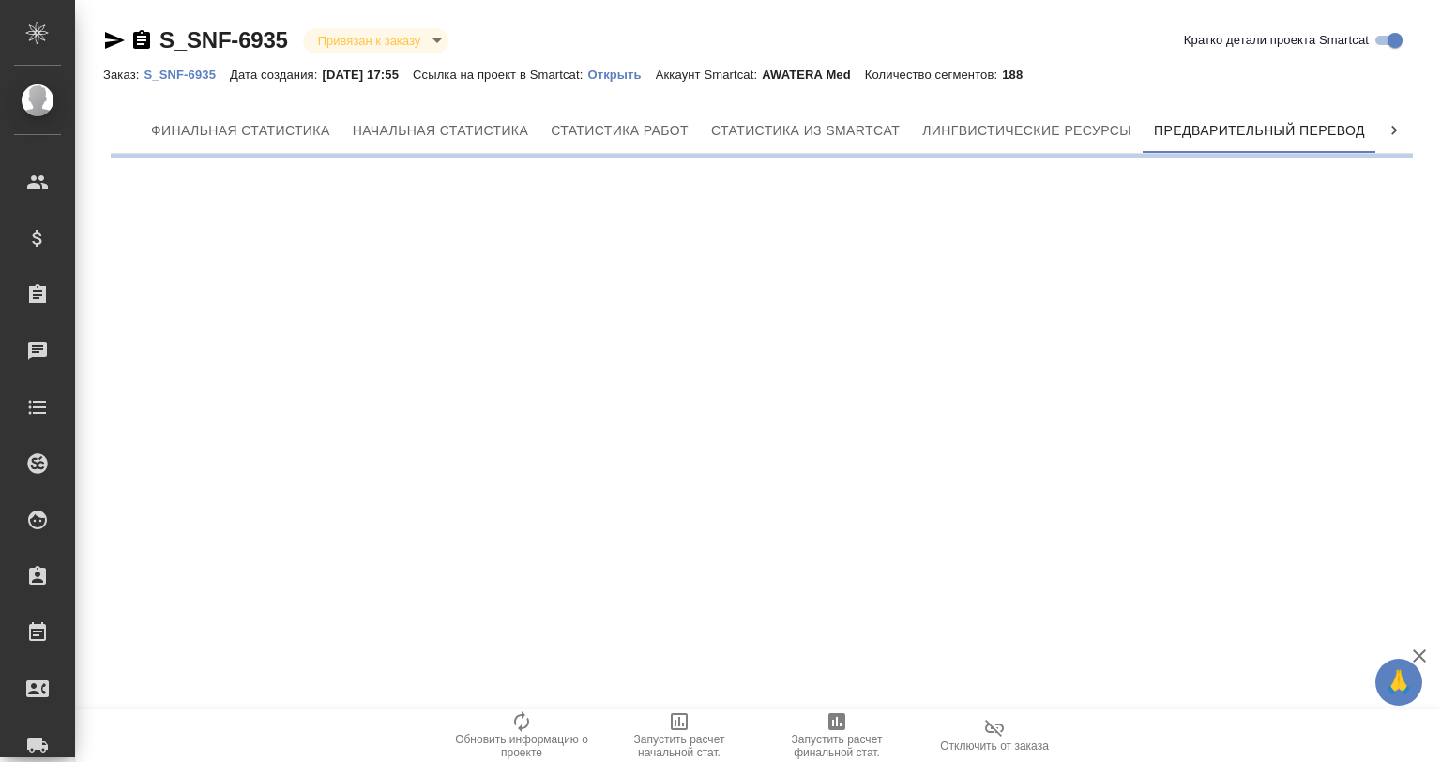
scroll to position [0, 8]
